Goal: Task Accomplishment & Management: Manage account settings

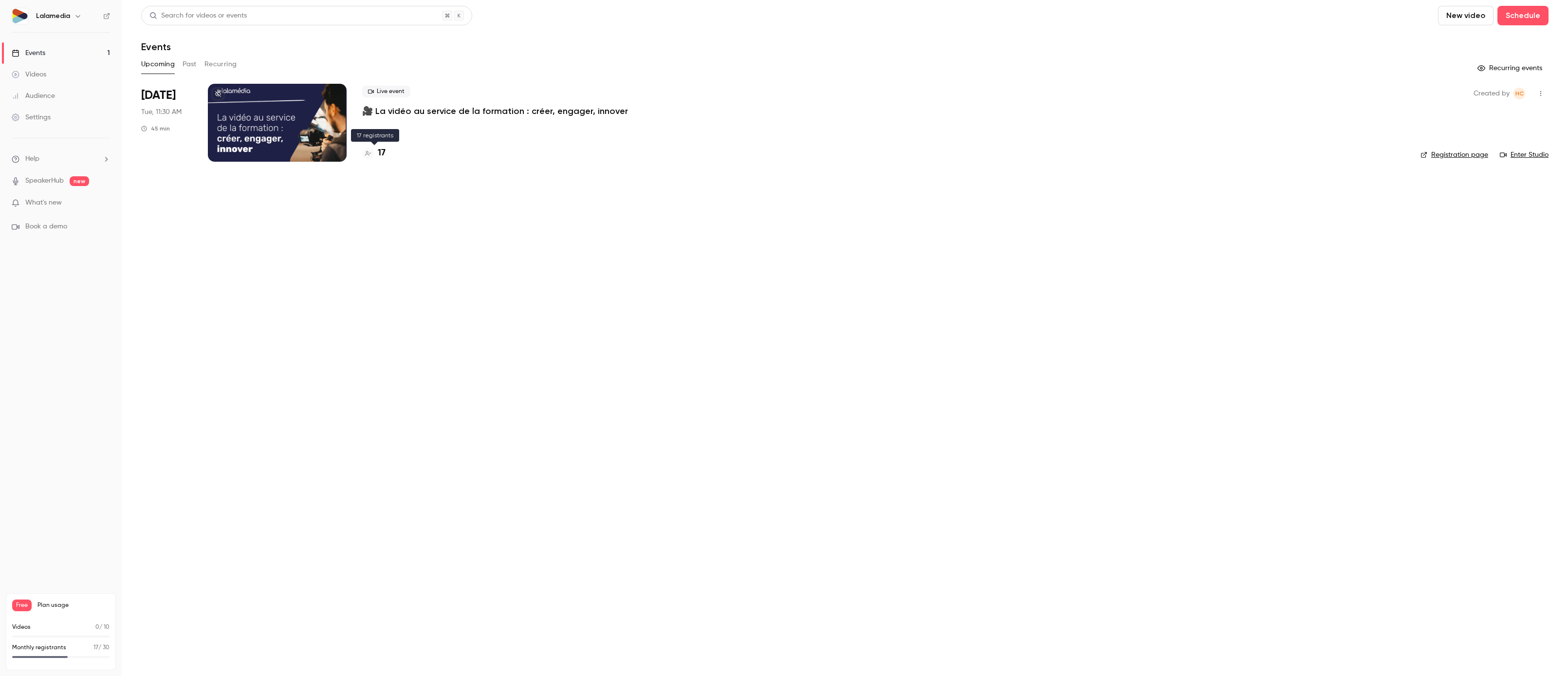
click at [383, 152] on h4 "17" at bounding box center [382, 153] width 8 height 13
click at [385, 155] on div "17" at bounding box center [883, 153] width 1043 height 13
click at [384, 155] on h4 "17" at bounding box center [382, 153] width 8 height 13
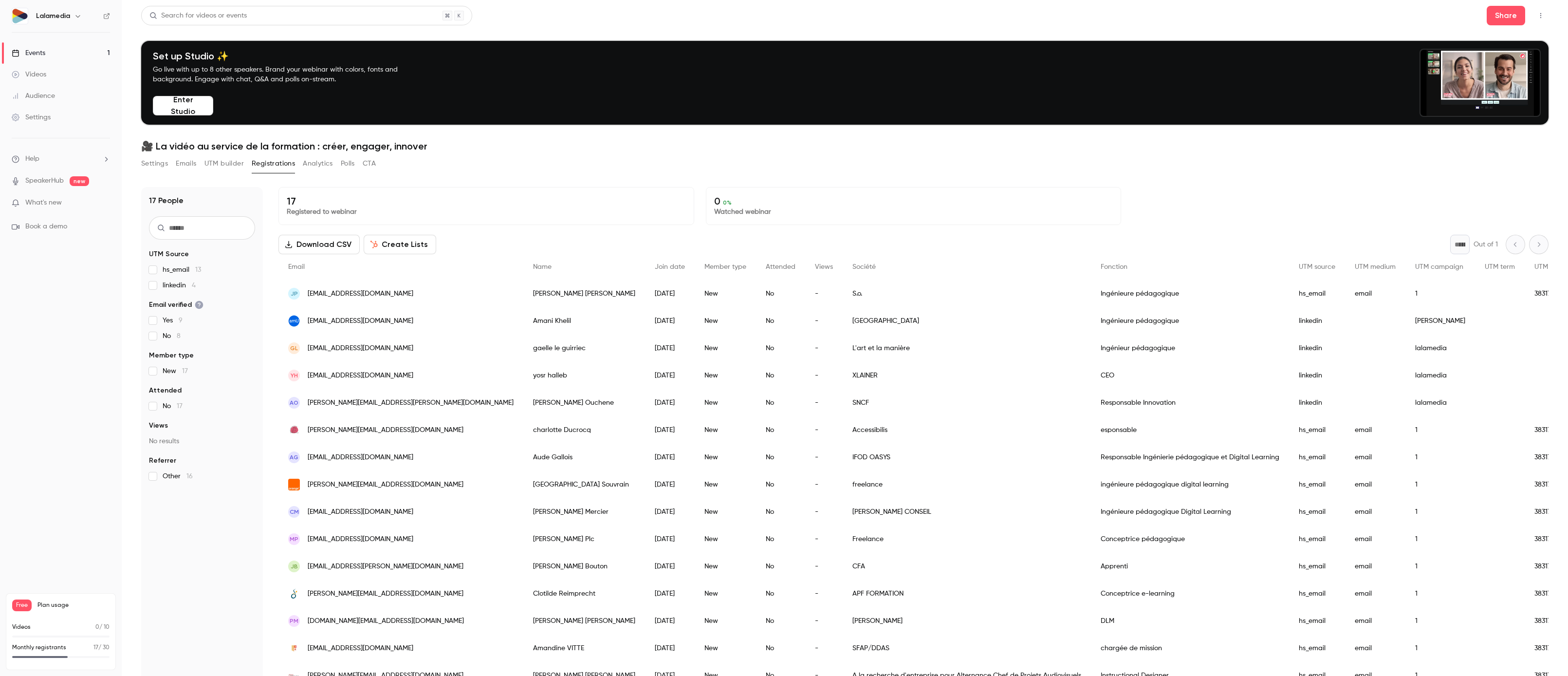
scroll to position [96, 0]
